Goal: Find specific page/section: Find specific page/section

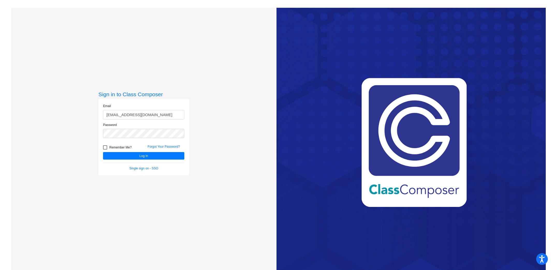
type input "[EMAIL_ADDRESS][DOMAIN_NAME]"
click at [103, 152] on button "Log In" at bounding box center [143, 156] width 81 height 8
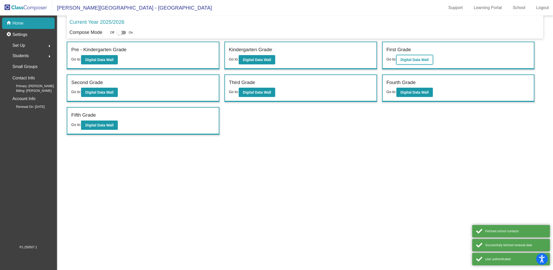
click at [418, 60] on b "Digital Data Wall" at bounding box center [414, 60] width 28 height 4
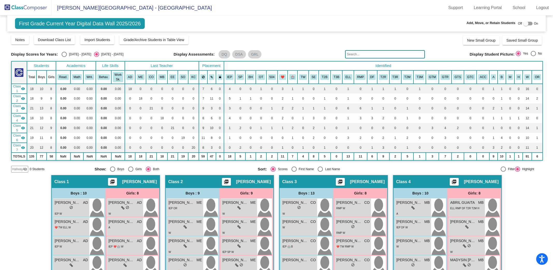
click at [407, 53] on input "text" at bounding box center [385, 54] width 80 height 8
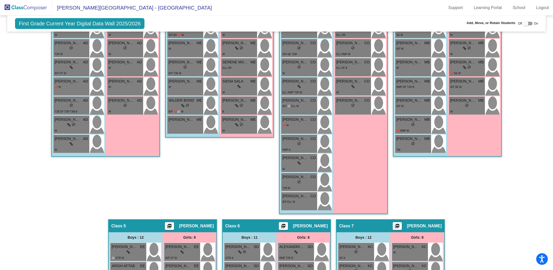
scroll to position [370, 0]
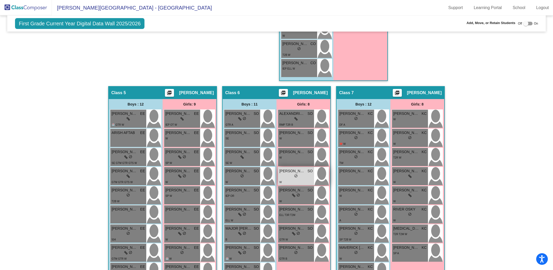
type input "[PERSON_NAME]"
click at [295, 179] on div "W" at bounding box center [295, 181] width 33 height 5
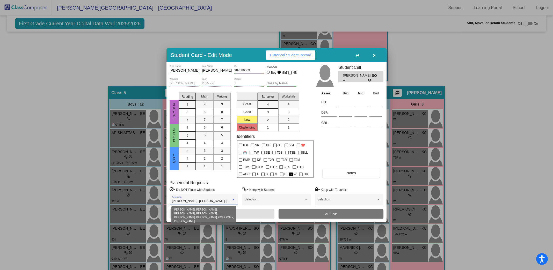
click at [219, 201] on span "[PERSON_NAME], [PERSON_NAME], [PERSON_NAME], [PERSON_NAME], [PERSON_NAME], [PER…" at bounding box center [276, 201] width 209 height 4
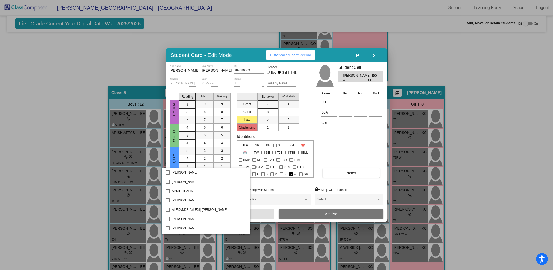
scroll to position [74, 0]
click at [282, 185] on div at bounding box center [276, 135] width 553 height 270
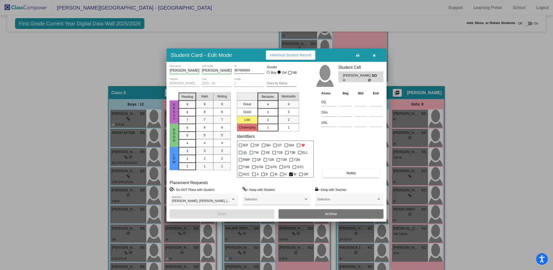
click at [374, 56] on icon "button" at bounding box center [374, 56] width 3 height 4
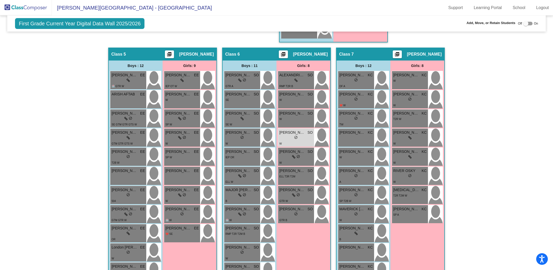
scroll to position [407, 0]
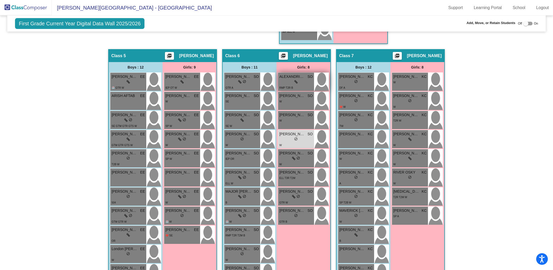
click at [296, 74] on span "ALEXANDRIA (LEXI) [PERSON_NAME]" at bounding box center [292, 76] width 26 height 5
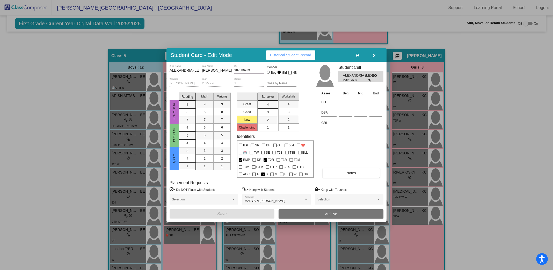
click at [376, 56] on button "button" at bounding box center [374, 54] width 17 height 9
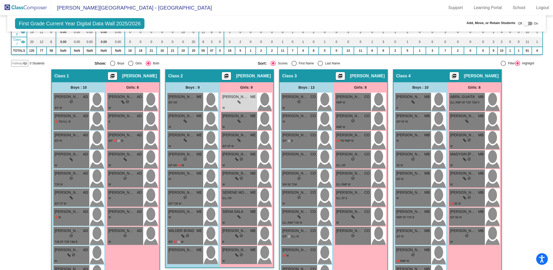
scroll to position [105, 0]
